Goal: Participate in discussion: Engage in conversation with other users on a specific topic

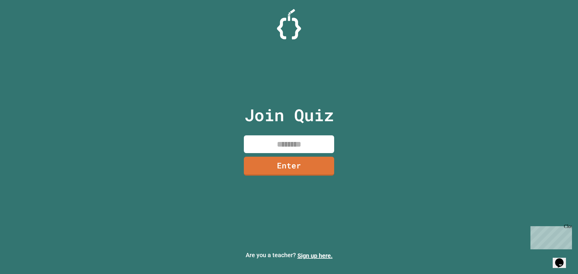
click at [303, 134] on div "Join Quiz Enter" at bounding box center [288, 137] width 101 height 244
drag, startPoint x: 303, startPoint y: 140, endPoint x: 292, endPoint y: 72, distance: 69.0
click at [304, 139] on input at bounding box center [289, 144] width 90 height 18
type input "********"
click at [330, 167] on link "Enter" at bounding box center [289, 166] width 89 height 20
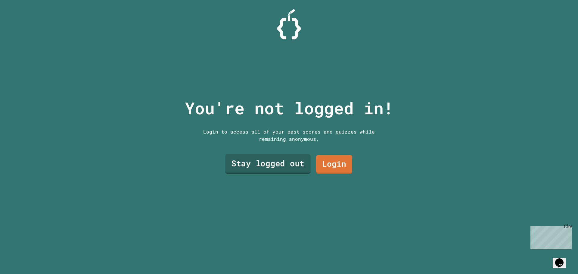
click at [295, 163] on link "Stay logged out" at bounding box center [267, 164] width 85 height 20
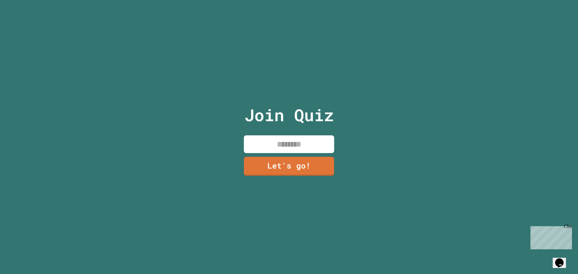
click at [278, 141] on input at bounding box center [289, 144] width 90 height 18
type input "******"
click at [289, 156] on link "Let's go!" at bounding box center [289, 166] width 90 height 20
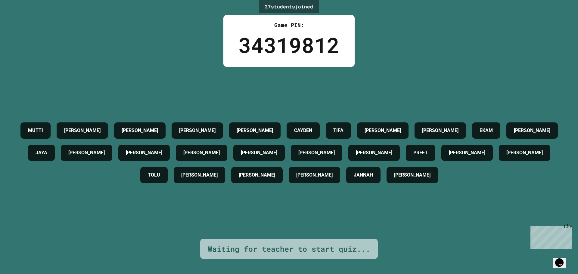
click at [561, 259] on icon "Chat widget" at bounding box center [559, 263] width 8 height 9
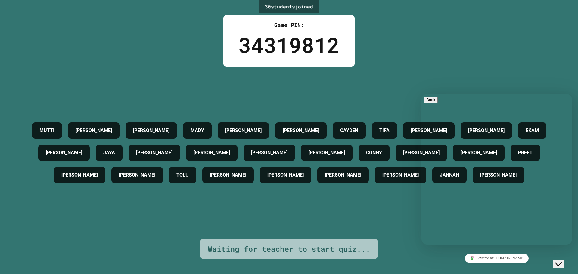
click at [417, 211] on div "[PERSON_NAME] [PERSON_NAME] [PERSON_NAME] [PERSON_NAME] [PERSON_NAME] JAYA [PER…" at bounding box center [289, 153] width 548 height 172
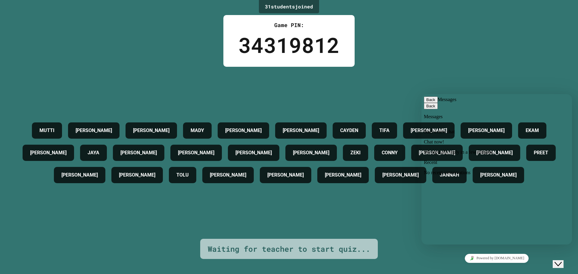
click at [562, 261] on icon "Close Chat This icon closes the chat window." at bounding box center [557, 264] width 7 height 7
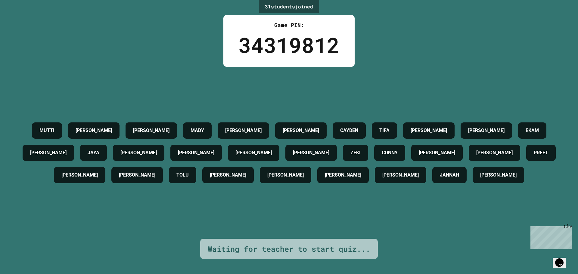
click at [563, 259] on icon "Chat widget" at bounding box center [559, 263] width 8 height 9
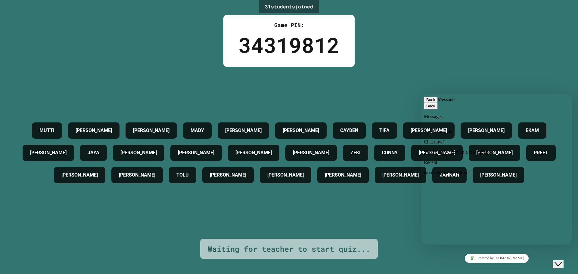
click at [562, 261] on icon "Close Chat This icon closes the chat window." at bounding box center [557, 264] width 7 height 7
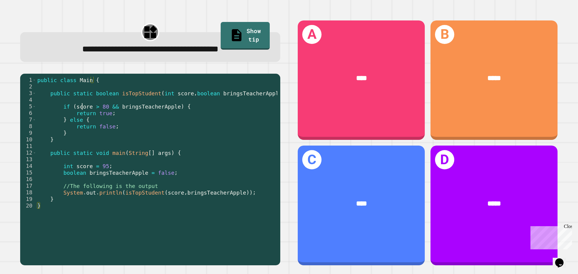
click at [81, 108] on div "public class Main { public static boolean isTopStudent ( int score , boolean br…" at bounding box center [156, 169] width 241 height 185
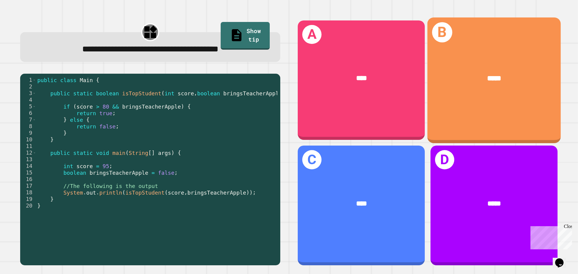
click at [447, 101] on div "B *****" at bounding box center [493, 80] width 133 height 126
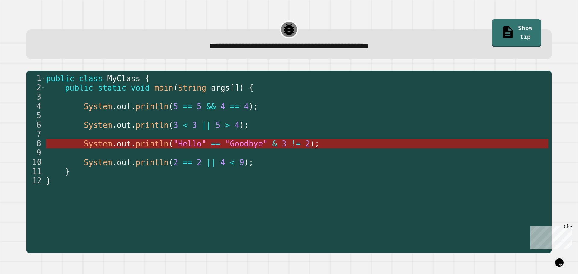
click at [181, 145] on span ""Hello"" at bounding box center [189, 143] width 33 height 9
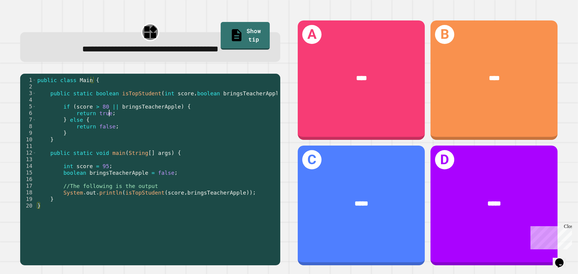
click at [157, 112] on div "public class Main { public static boolean isTopStudent ( int score , boolean br…" at bounding box center [156, 169] width 241 height 185
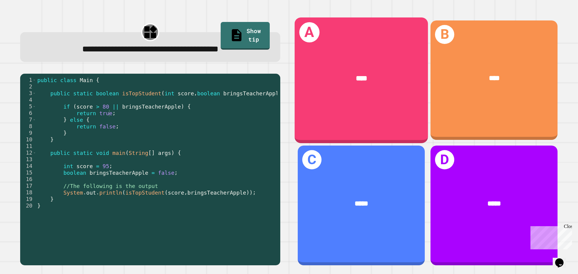
click at [362, 92] on div "****" at bounding box center [361, 78] width 133 height 40
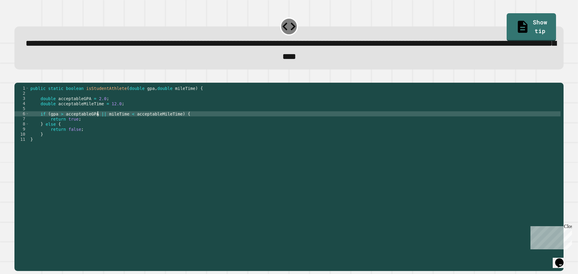
click at [99, 124] on div "public static boolean isStudentAthlete ( double gpa , double mileTime ) { doubl…" at bounding box center [294, 170] width 531 height 169
click at [101, 124] on div "public static boolean isStudentAthlete ( double gpa , double mileTime ) { doubl…" at bounding box center [294, 170] width 531 height 169
type textarea "**********"
click at [17, 78] on icon "button" at bounding box center [17, 78] width 0 height 0
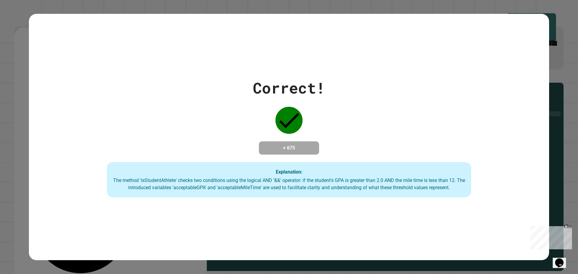
drag, startPoint x: 108, startPoint y: 182, endPoint x: 498, endPoint y: 174, distance: 389.9
click at [498, 174] on div "Correct! + 675 Explanation: The method 'isStudentAthlete' checks two conditions…" at bounding box center [289, 137] width 520 height 121
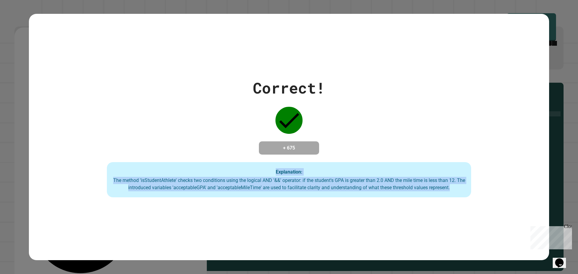
drag, startPoint x: 272, startPoint y: 172, endPoint x: 457, endPoint y: 197, distance: 186.6
click at [457, 197] on div "Explanation: The method 'isStudentAthlete' checks two conditions using the logi…" at bounding box center [289, 180] width 364 height 36
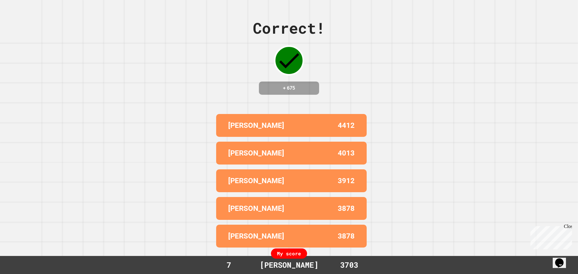
drag, startPoint x: 457, startPoint y: 197, endPoint x: 0, endPoint y: -36, distance: 513.4
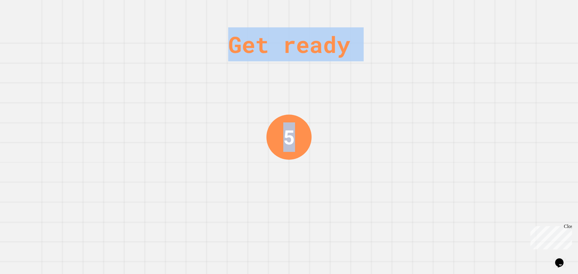
drag, startPoint x: 176, startPoint y: 64, endPoint x: 339, endPoint y: 260, distance: 255.1
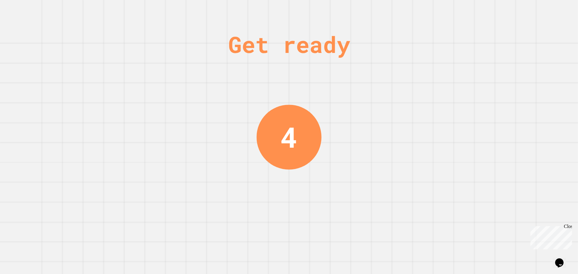
click at [365, 212] on div "Get ready 4" at bounding box center [289, 137] width 578 height 274
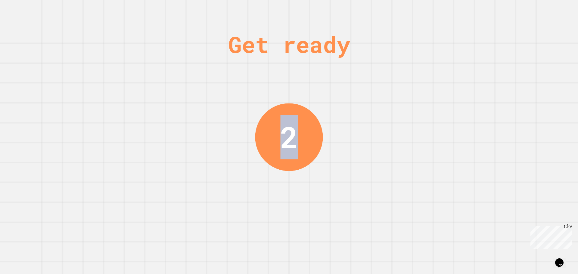
drag, startPoint x: 163, startPoint y: 21, endPoint x: 359, endPoint y: 163, distance: 241.6
click at [359, 163] on div "Get ready 2" at bounding box center [289, 137] width 578 height 274
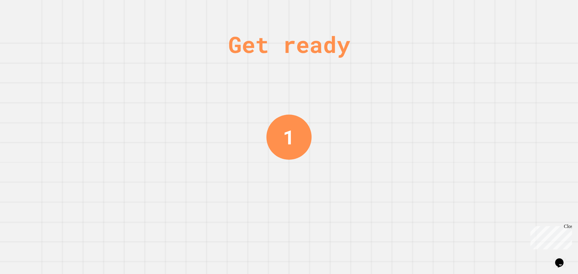
click at [359, 163] on div "Get ready 1" at bounding box center [289, 137] width 578 height 274
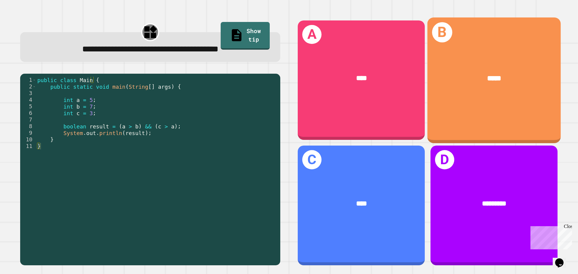
click at [480, 44] on div "B *****" at bounding box center [493, 80] width 133 height 126
